Goal: Task Accomplishment & Management: Complete application form

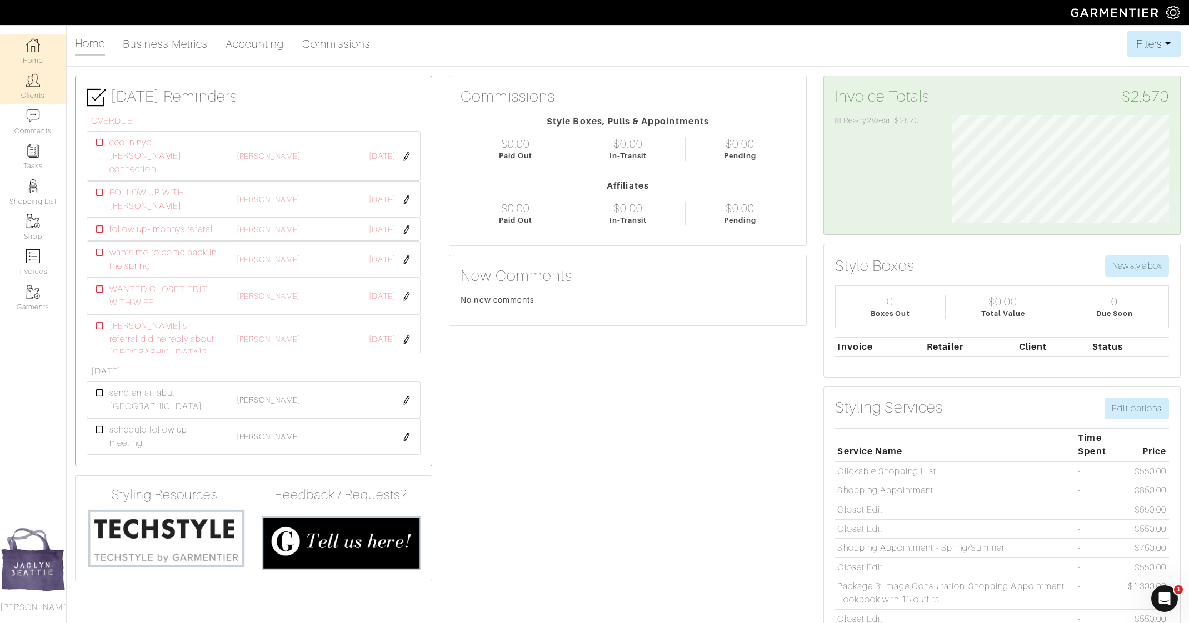
click at [38, 85] on img at bounding box center [33, 80] width 14 height 14
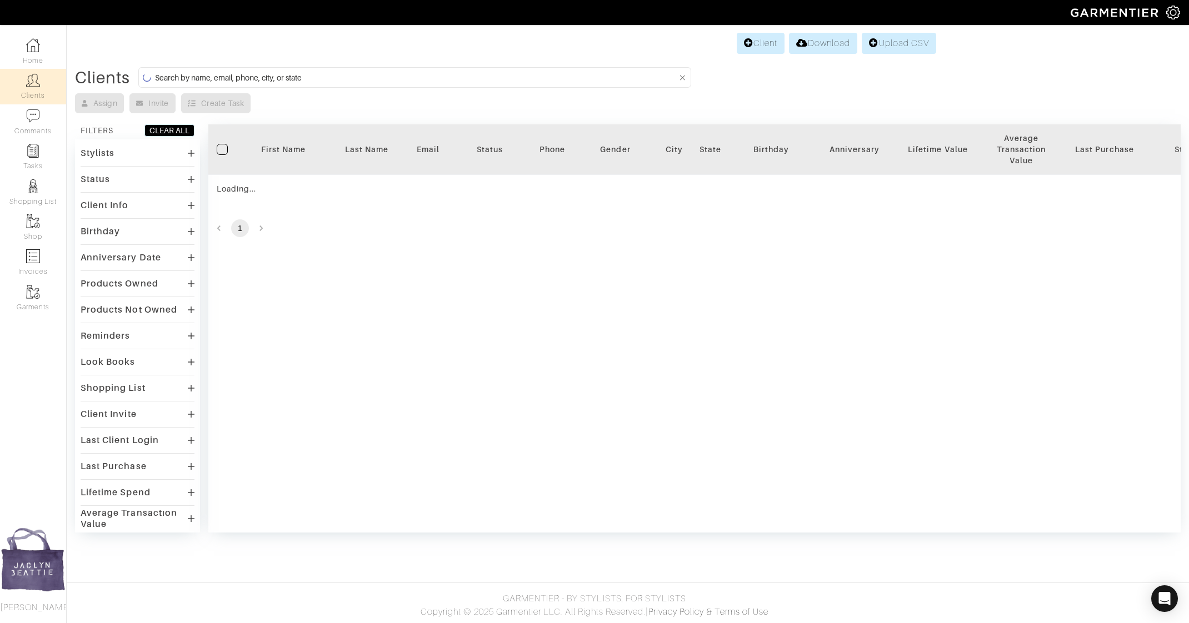
click at [404, 82] on input at bounding box center [416, 78] width 522 height 14
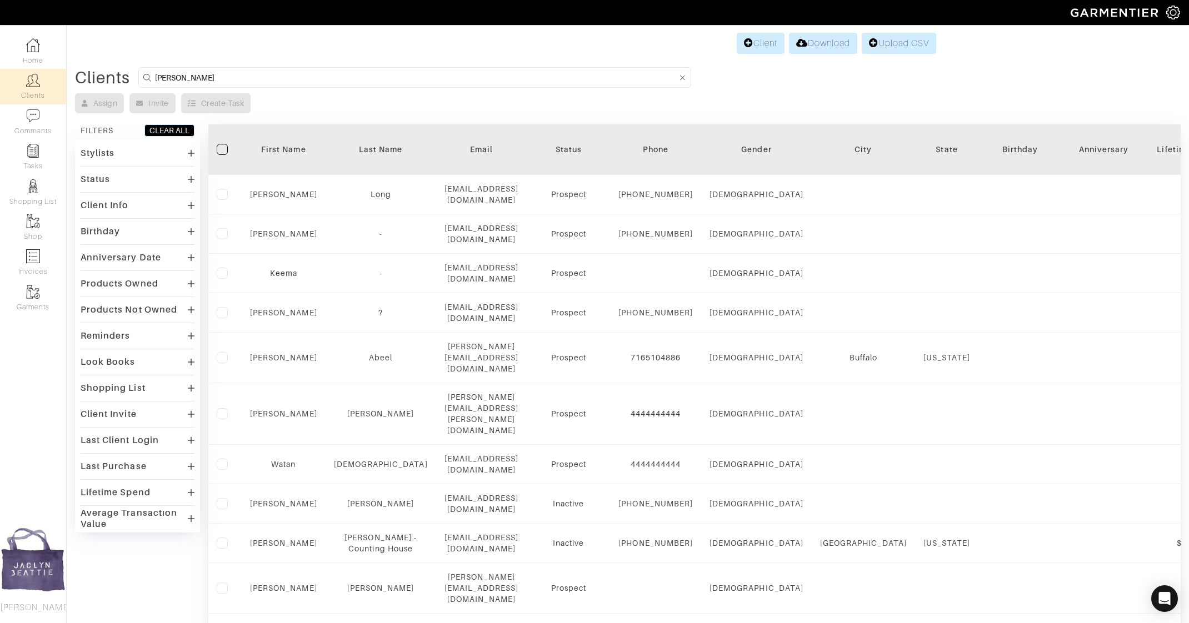
type input "gasper"
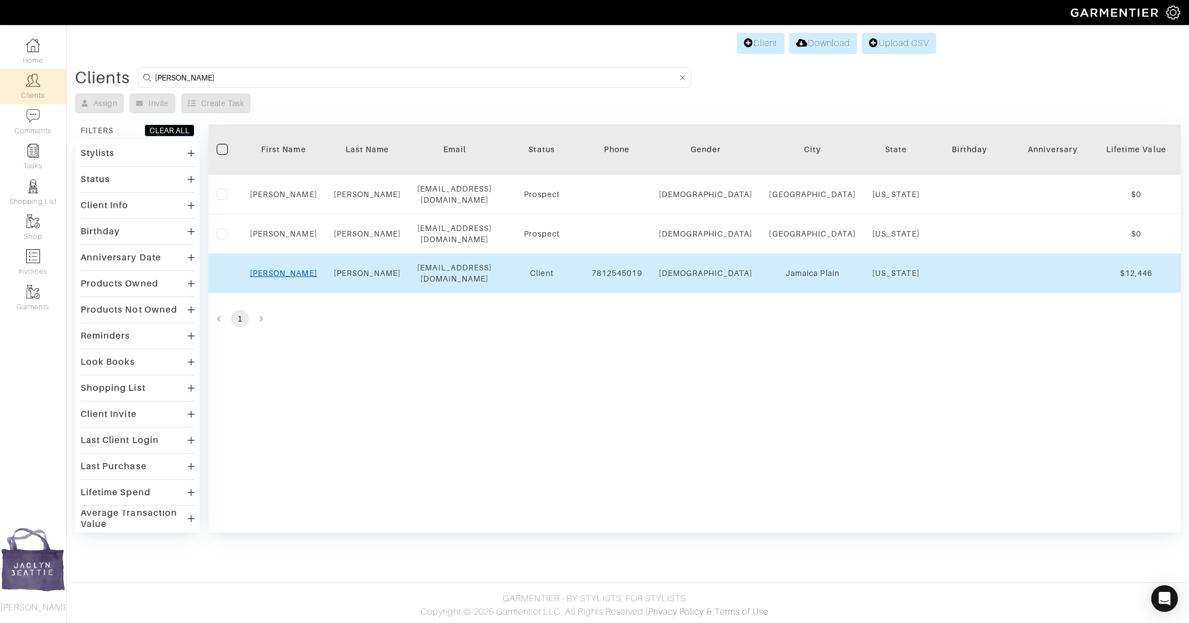
click at [285, 269] on link "Chris" at bounding box center [283, 273] width 67 height 9
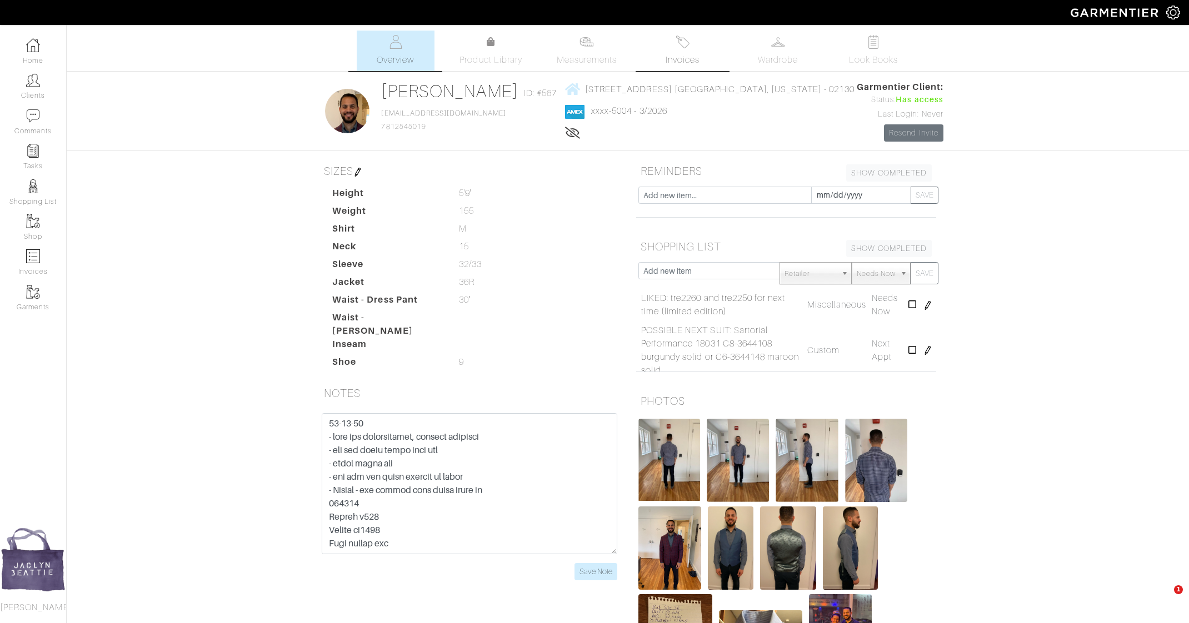
click at [684, 42] on img at bounding box center [682, 42] width 14 height 14
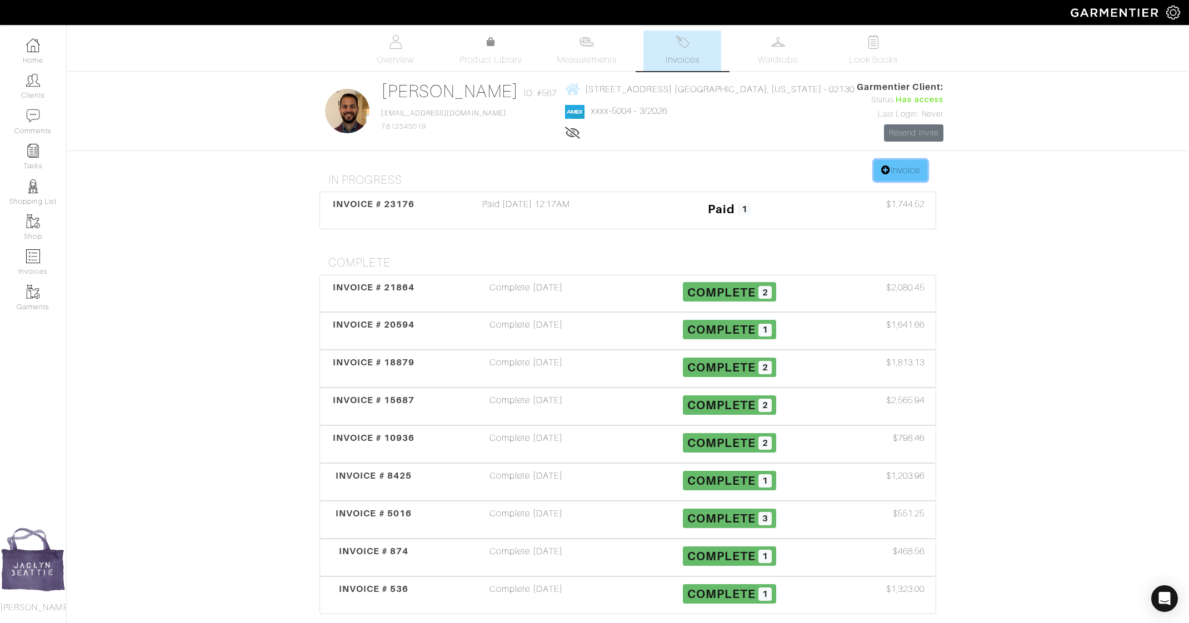
click at [909, 170] on link "Invoice" at bounding box center [900, 170] width 53 height 21
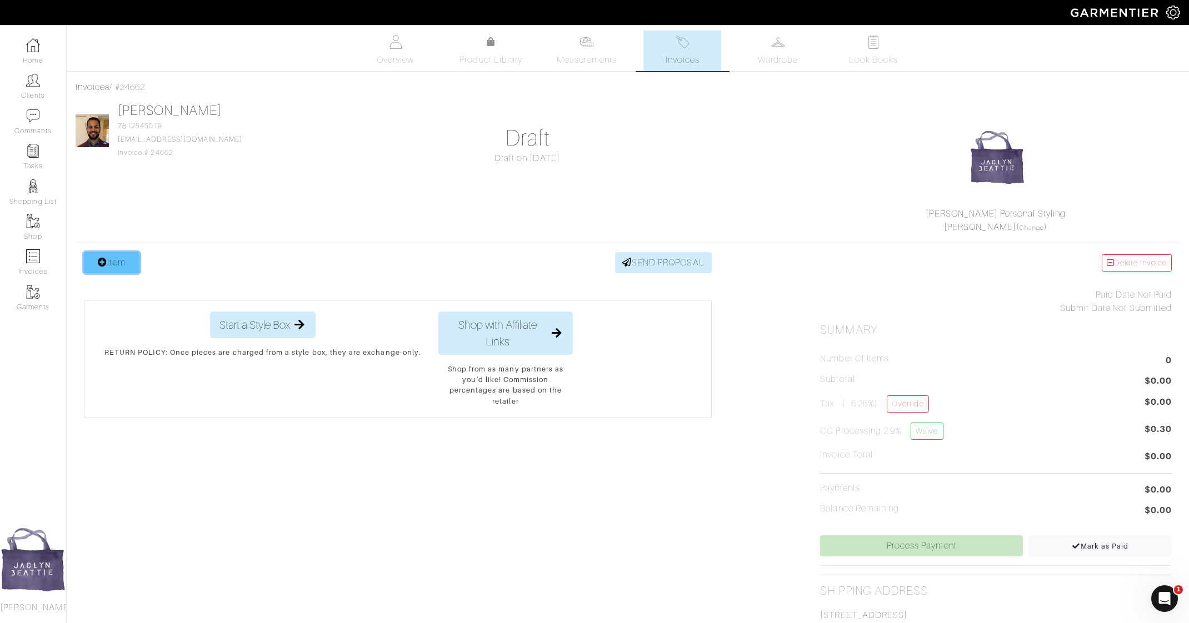
click at [127, 265] on link "Item" at bounding box center [112, 262] width 56 height 21
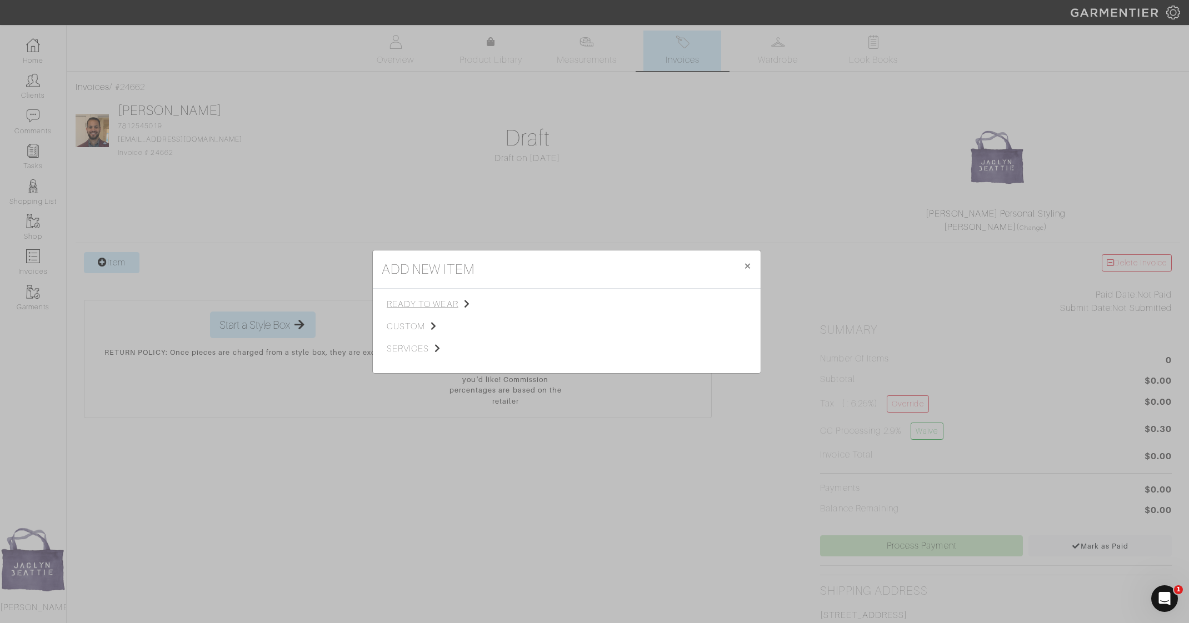
click at [441, 305] on span "ready to wear" at bounding box center [443, 304] width 112 height 13
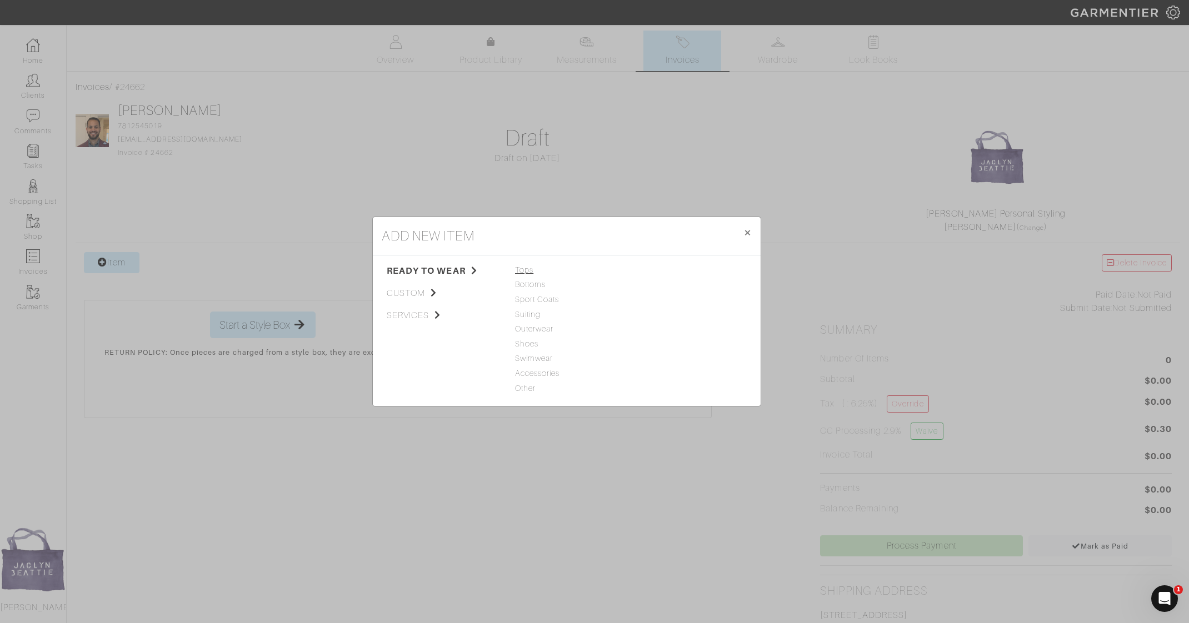
click at [525, 267] on span "Tops" at bounding box center [566, 270] width 103 height 12
click at [653, 301] on link "Woven" at bounding box center [648, 299] width 26 height 9
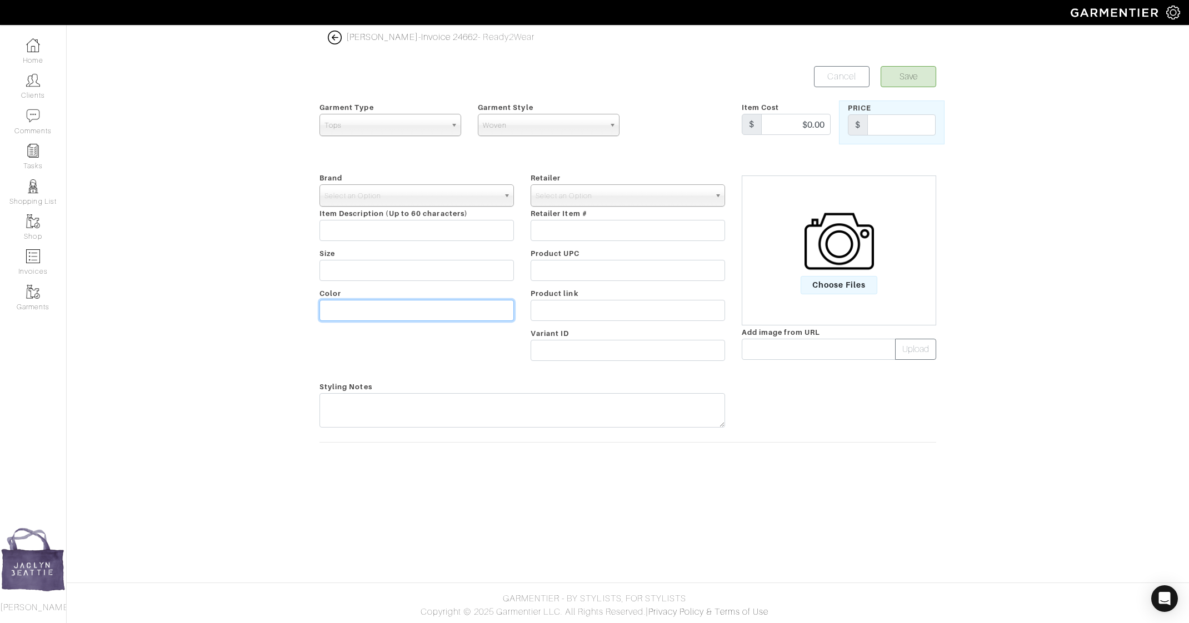
click at [363, 305] on input "text" at bounding box center [416, 310] width 194 height 21
type input "Black Plaid Casual (shorter)"
click at [474, 193] on span "Select an Option" at bounding box center [411, 196] width 174 height 22
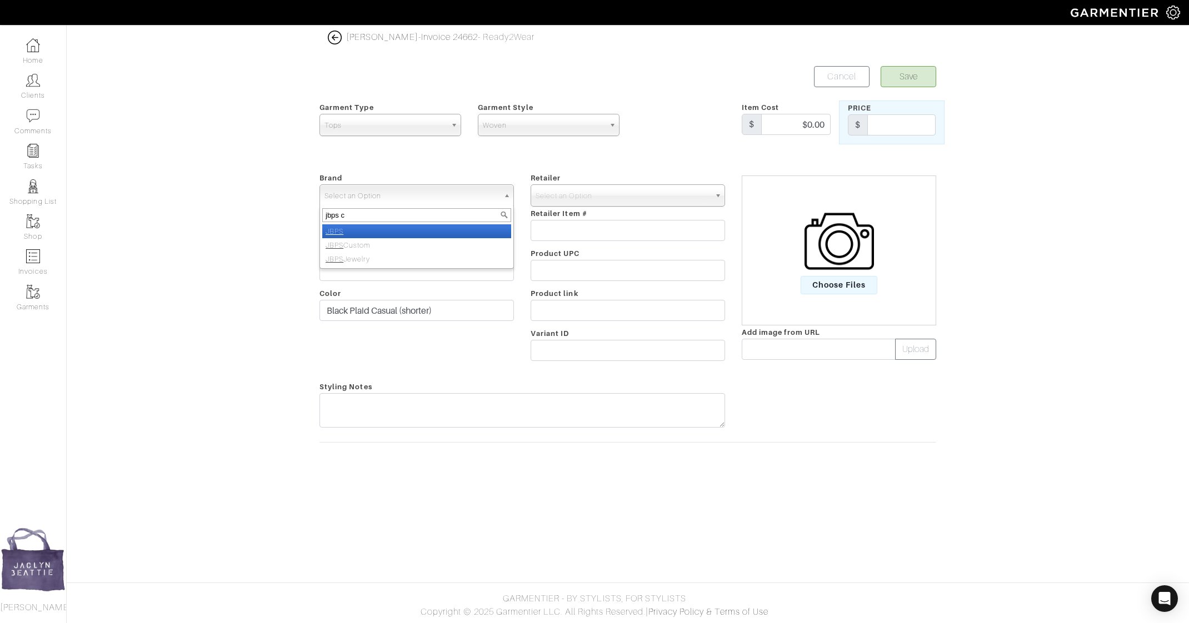
type input "jbps cu"
select select "JBPS Custom"
click at [572, 197] on span "Select an Option" at bounding box center [622, 196] width 174 height 22
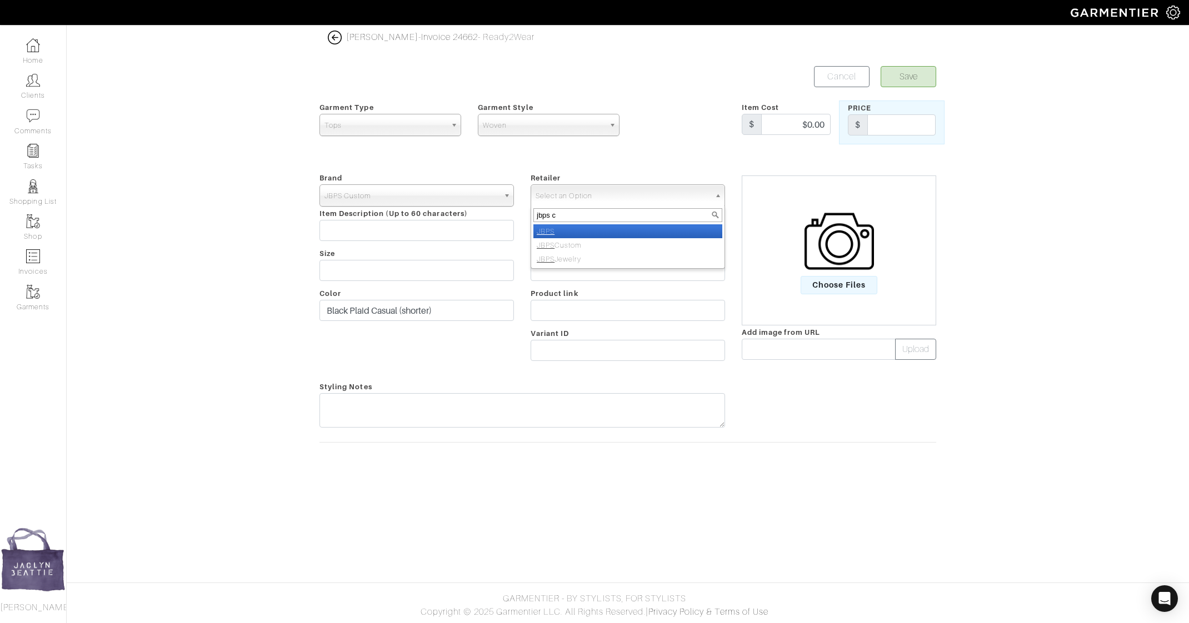
type input "jbps cu"
select select "6484"
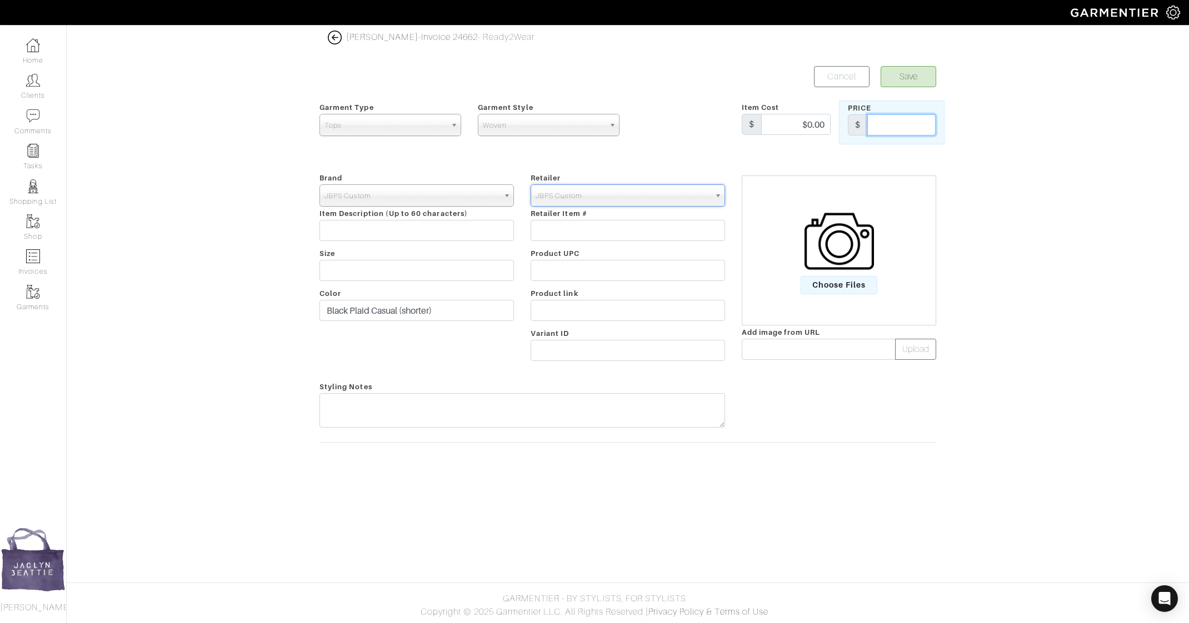
click at [908, 124] on input "text" at bounding box center [901, 124] width 68 height 21
type input "295"
click at [920, 69] on button "Save" at bounding box center [908, 76] width 56 height 21
